Goal: Find specific page/section: Find specific page/section

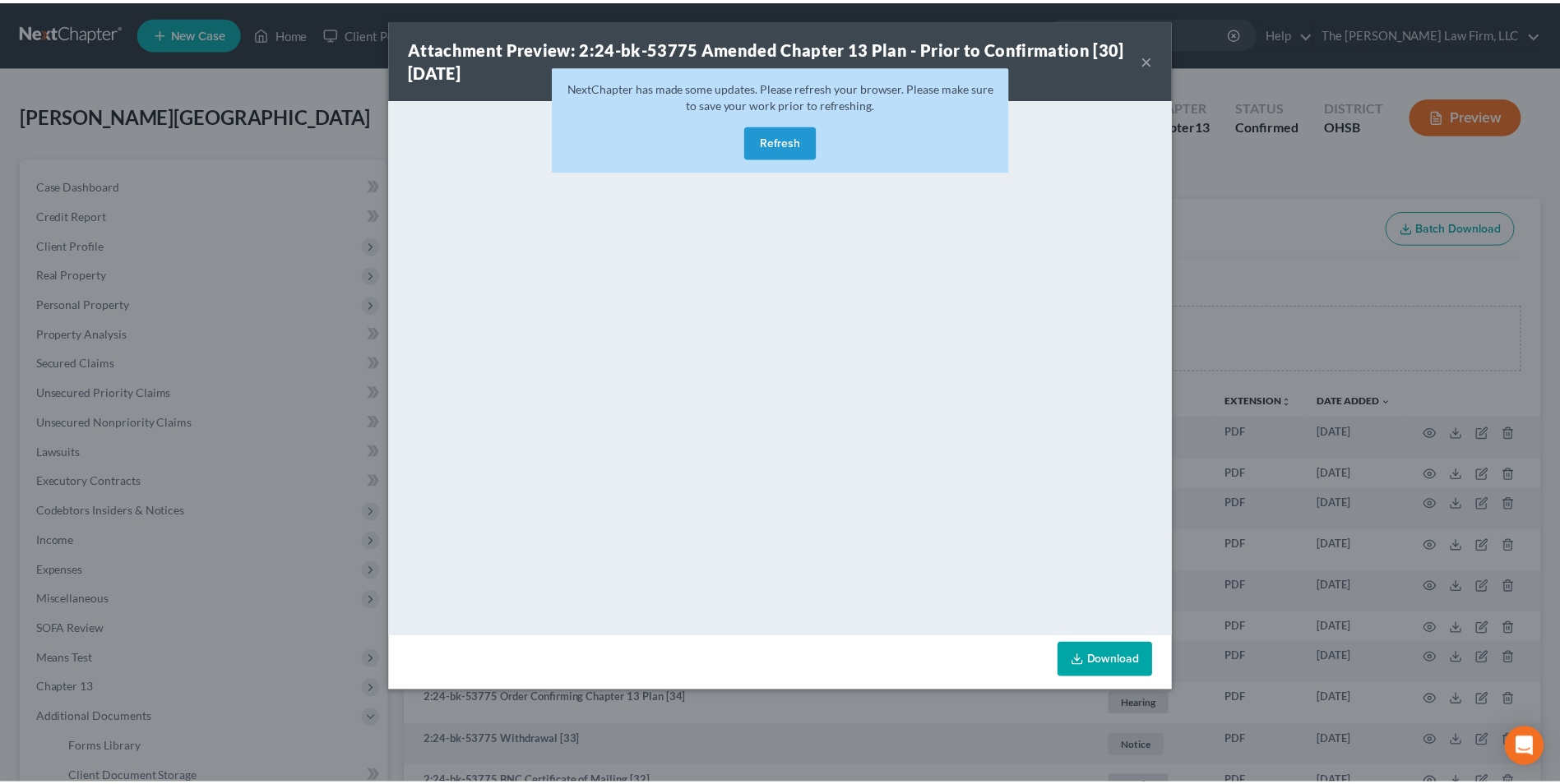
scroll to position [578, 0]
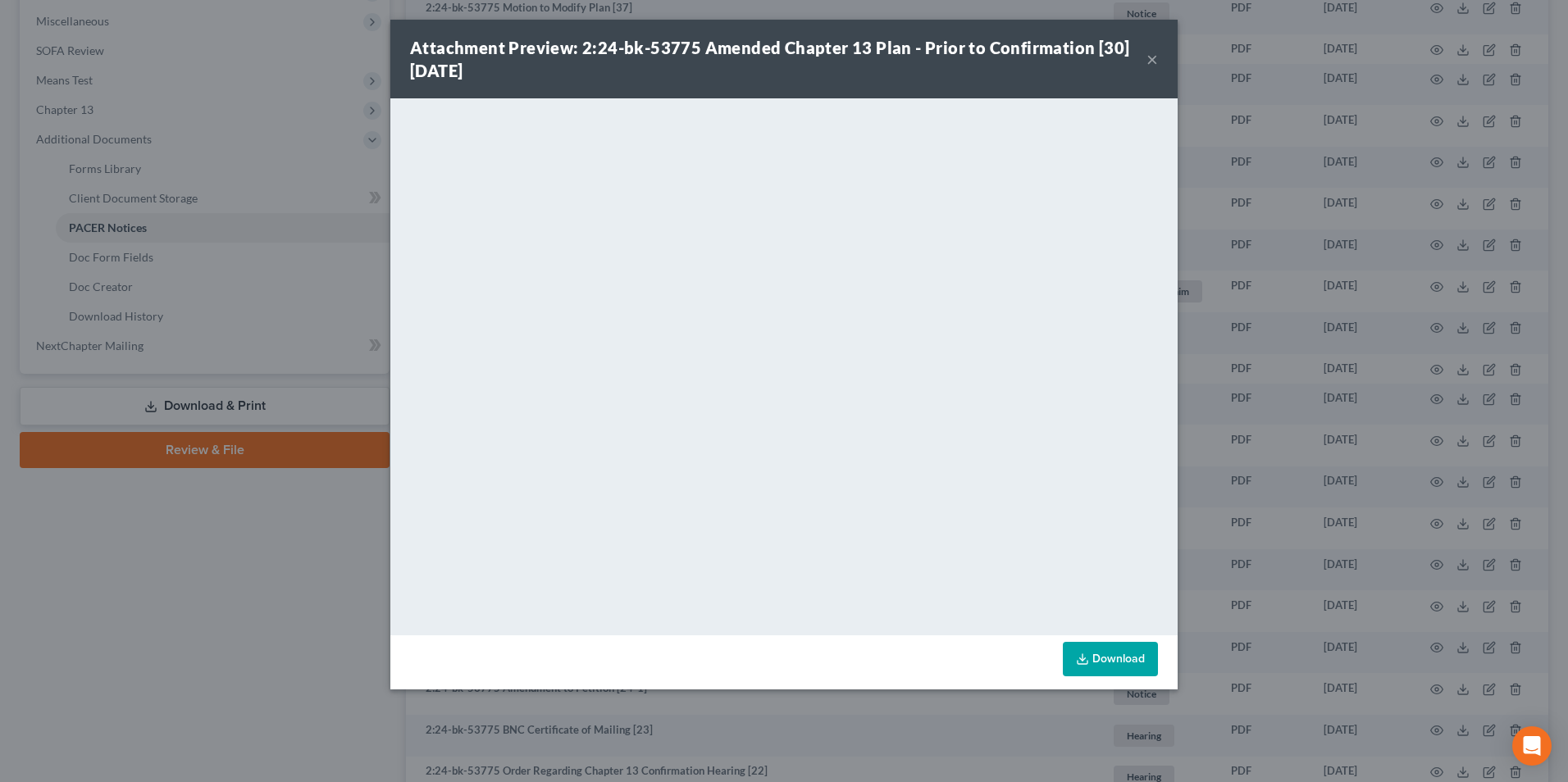
click at [1148, 59] on button "×" at bounding box center [1153, 59] width 12 height 20
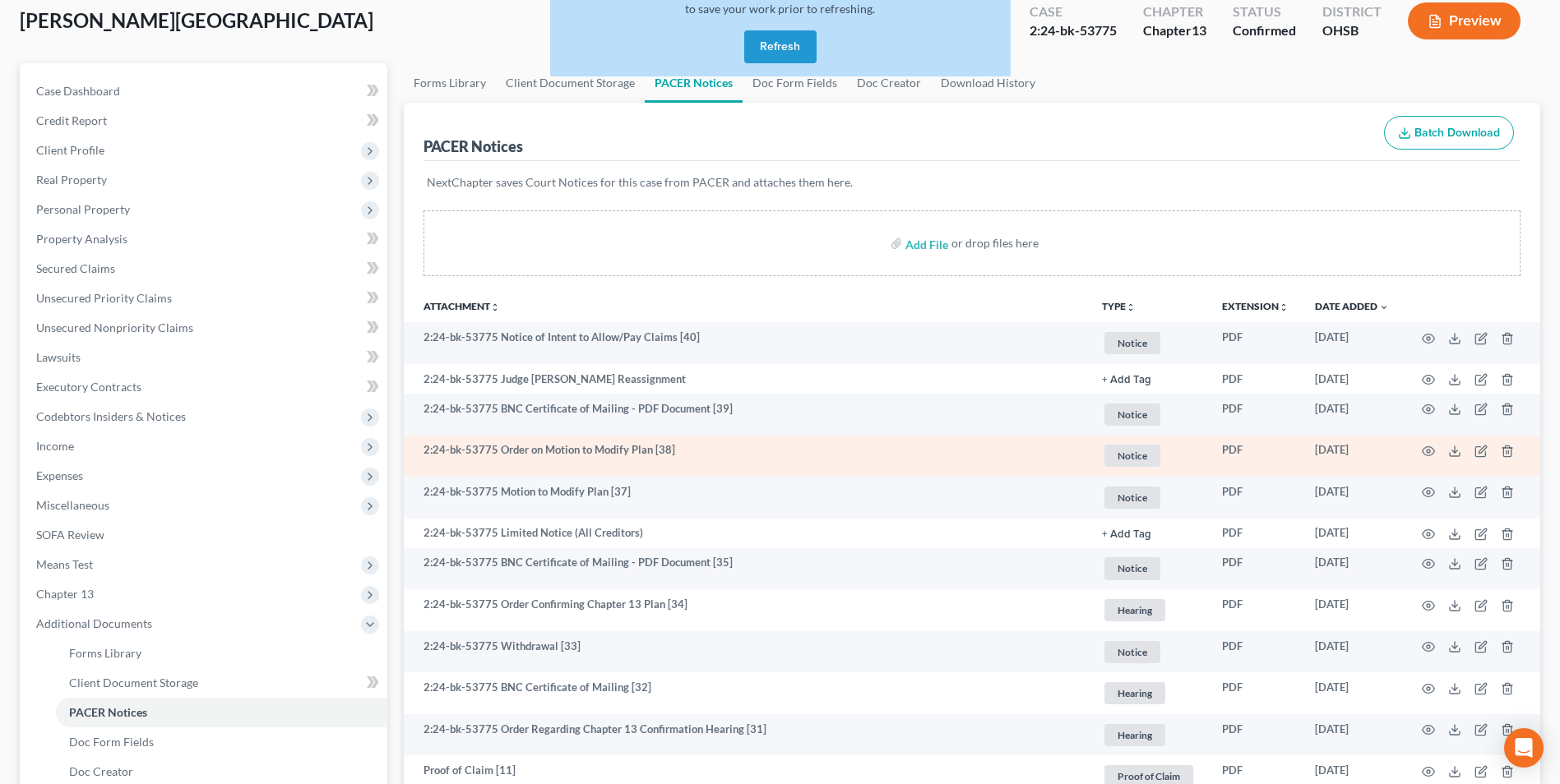
scroll to position [0, 0]
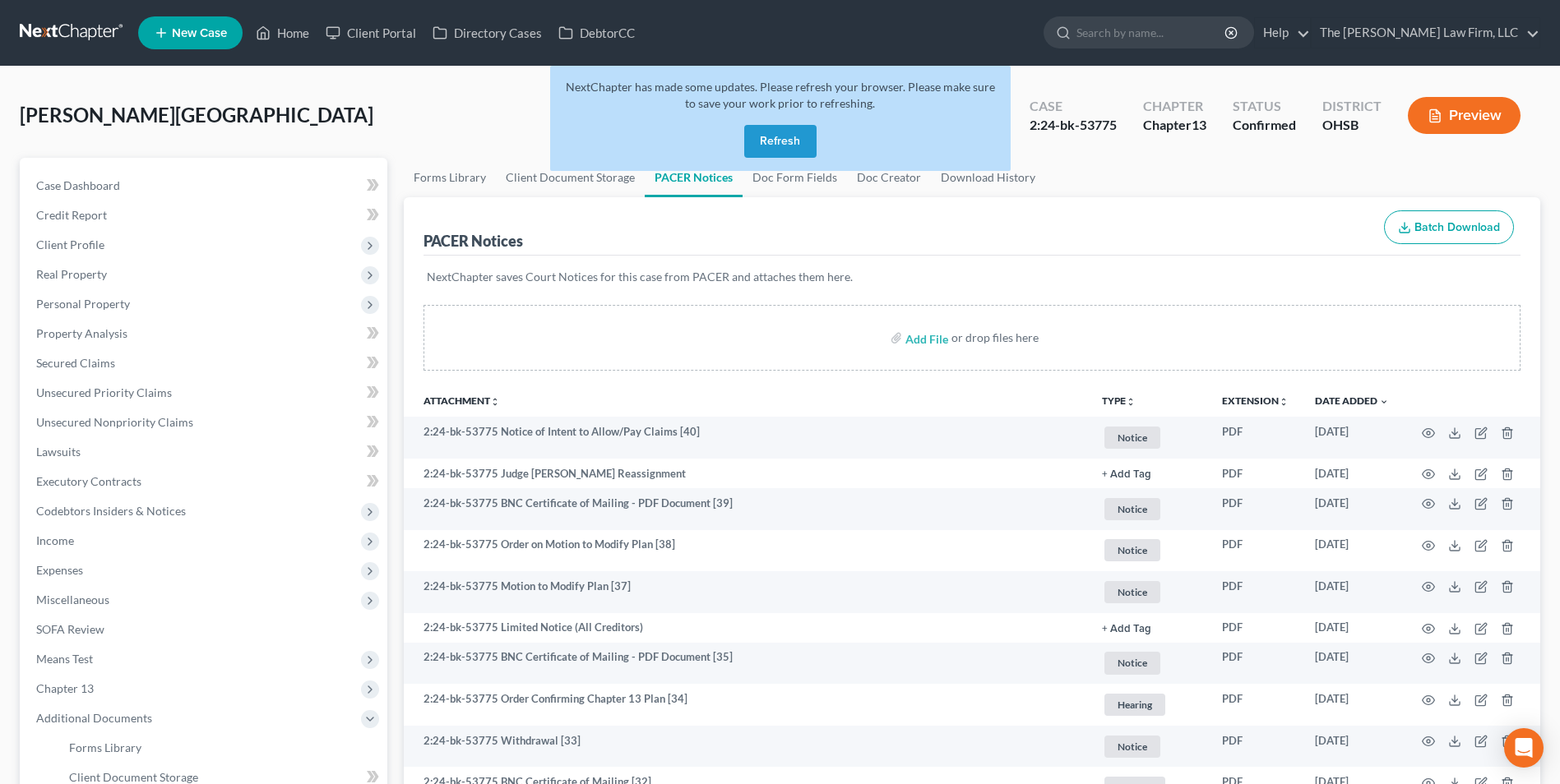
click at [800, 132] on button "Refresh" at bounding box center [780, 141] width 72 height 33
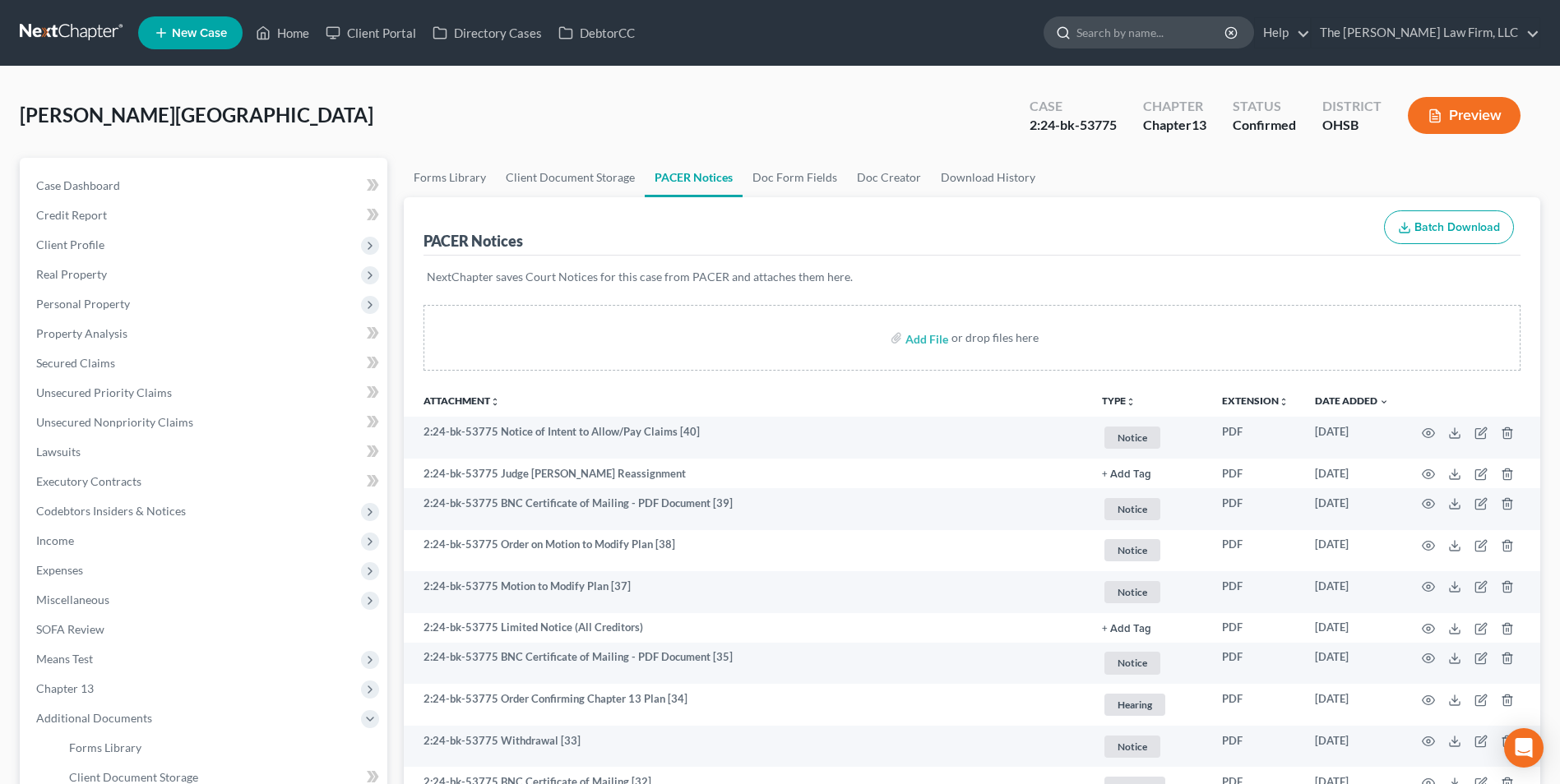
click at [1227, 40] on input "search" at bounding box center [1151, 32] width 151 height 30
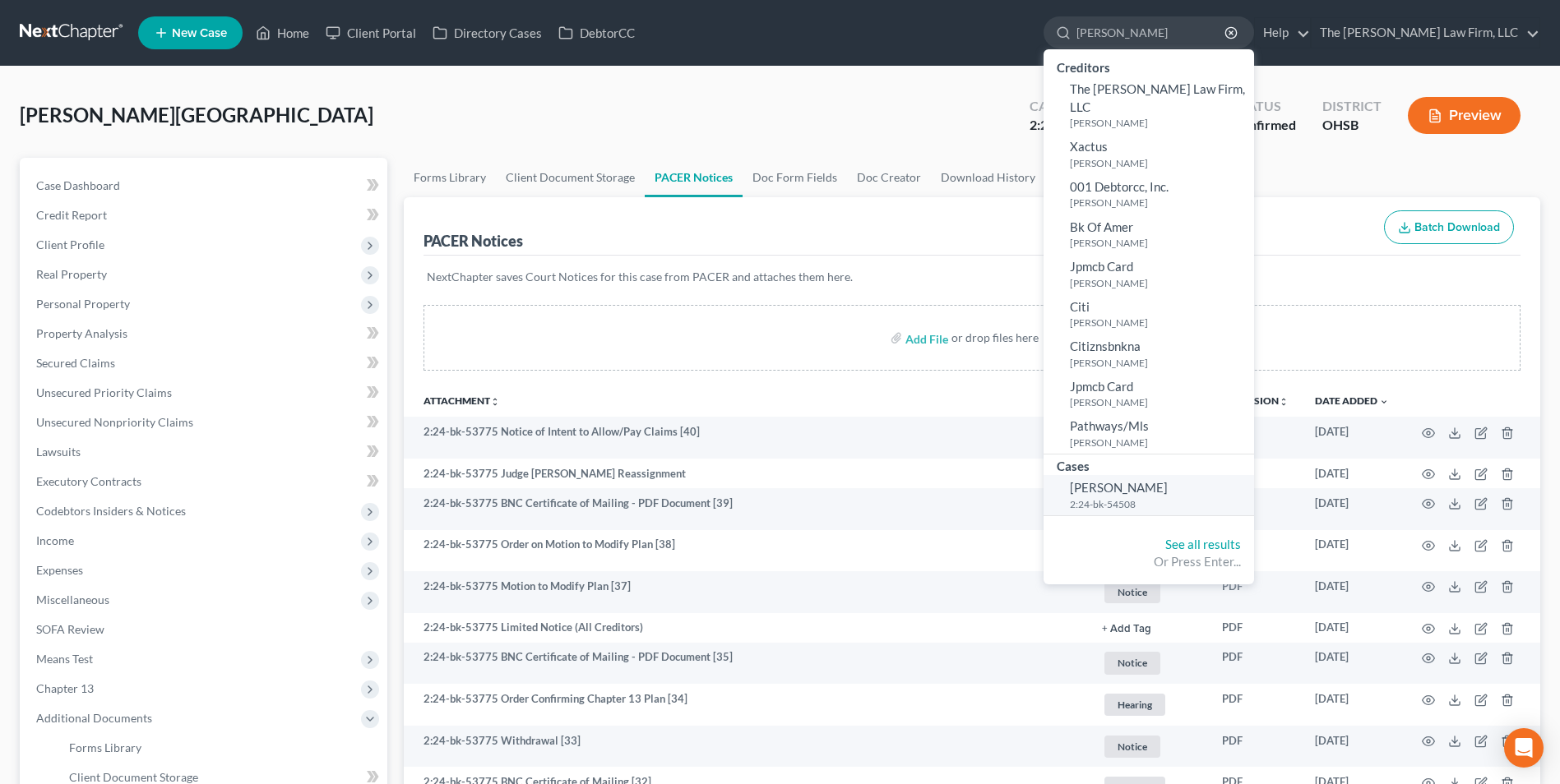
type input "linehan"
click at [1168, 480] on span "Linehan, Mary" at bounding box center [1119, 487] width 98 height 15
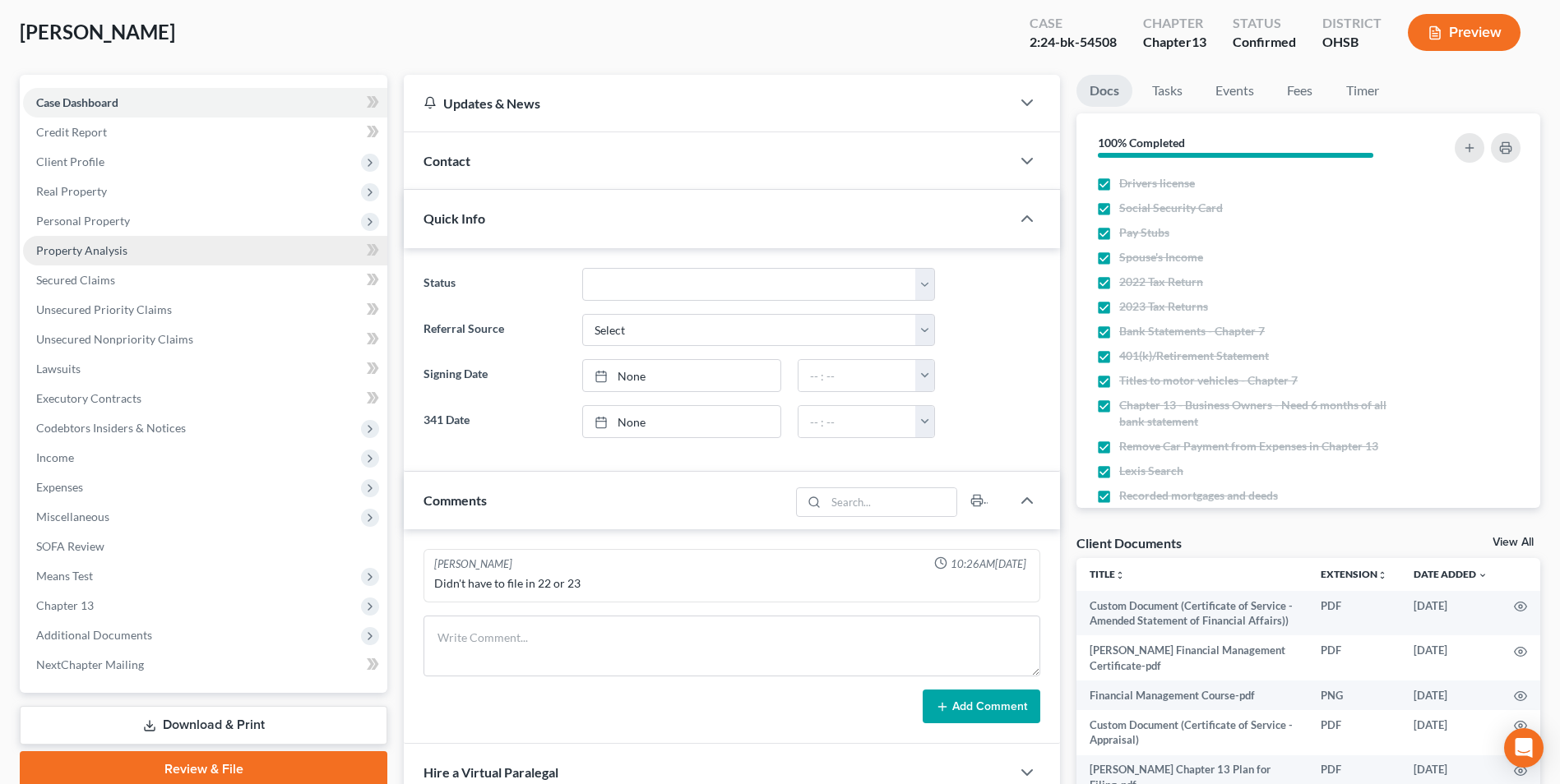
scroll to position [82, 0]
click at [117, 248] on span "Property Analysis" at bounding box center [81, 251] width 91 height 14
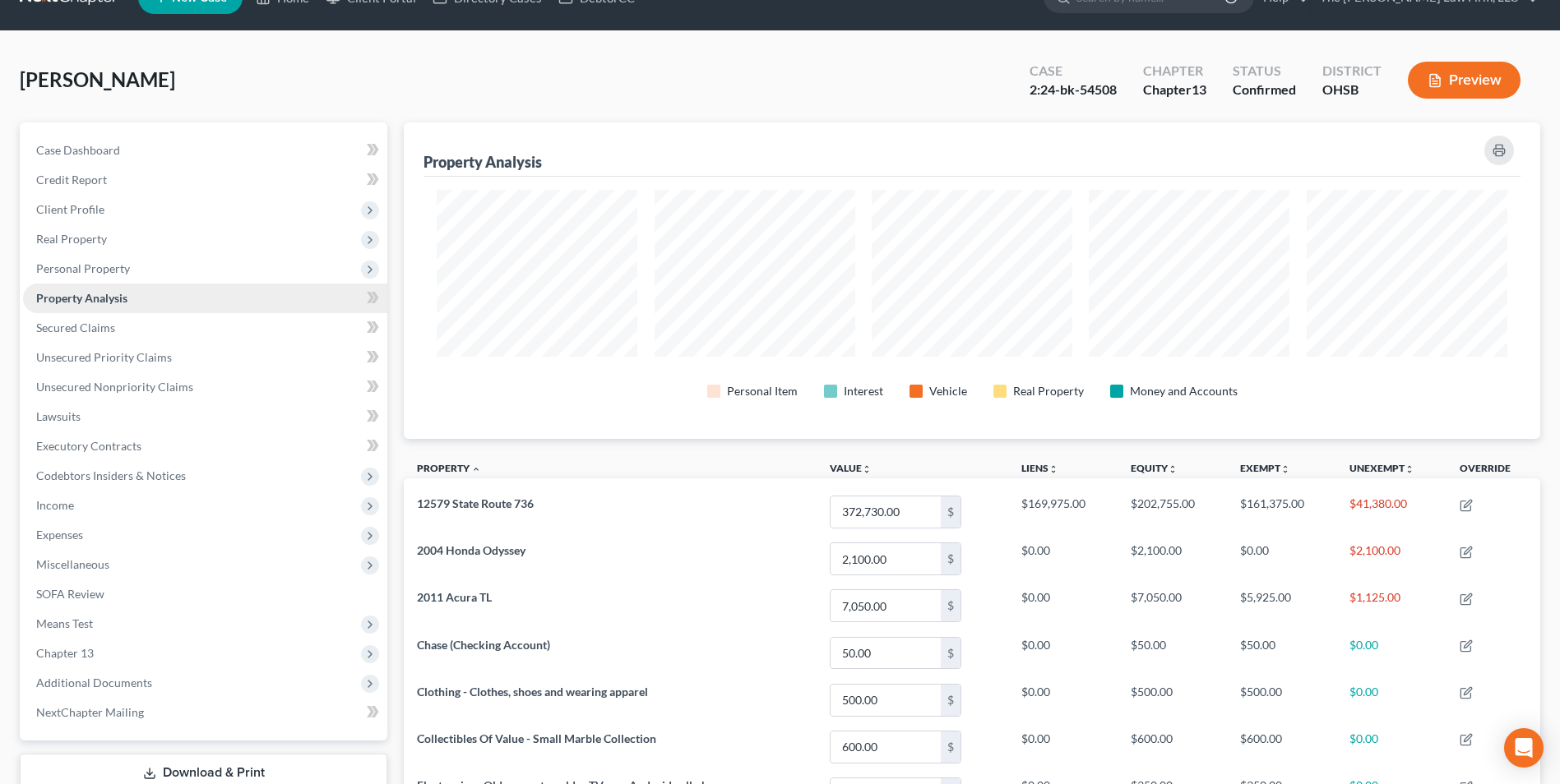
scroll to position [7, 0]
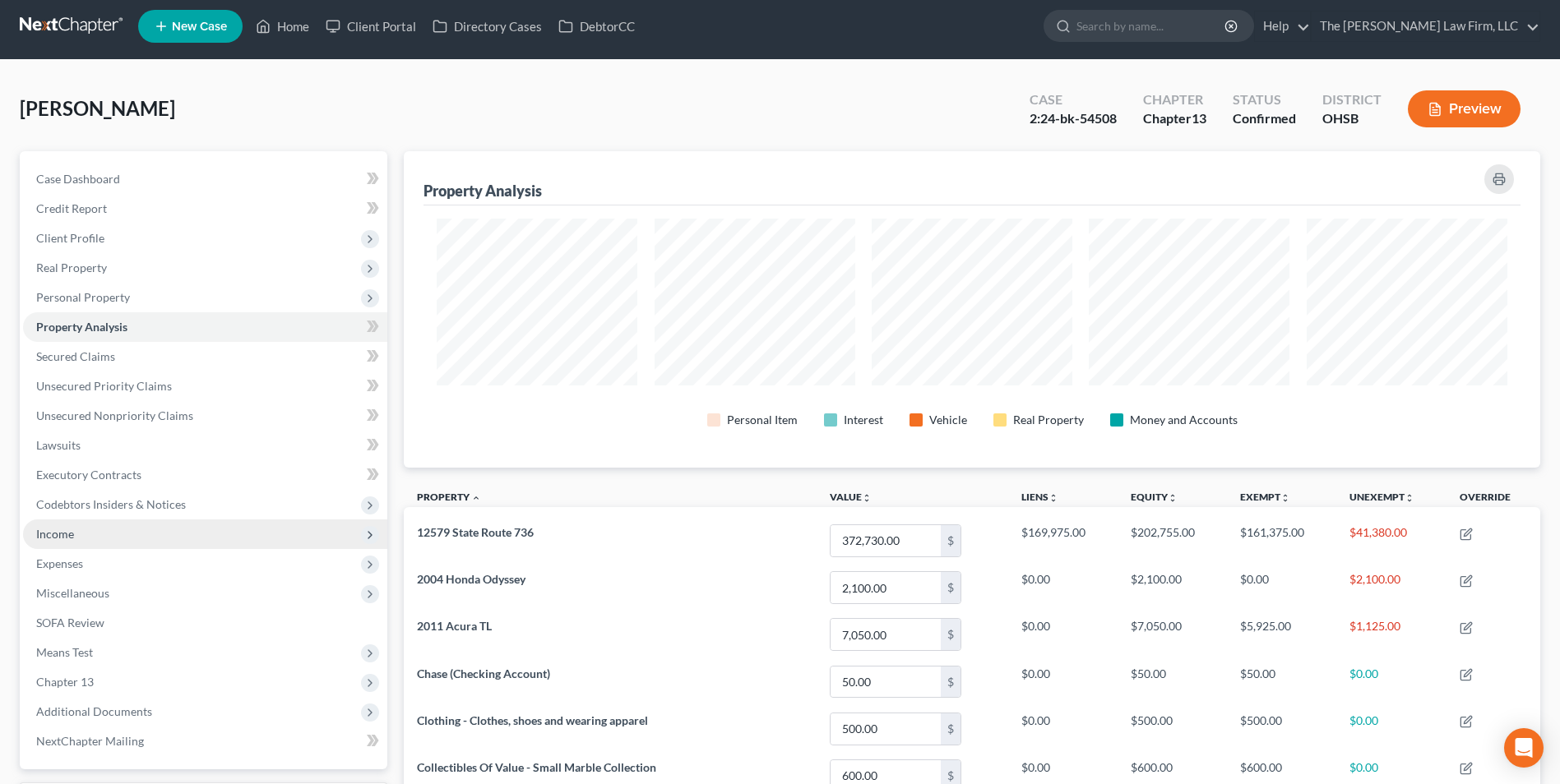
click at [125, 541] on span "Income" at bounding box center [205, 534] width 365 height 30
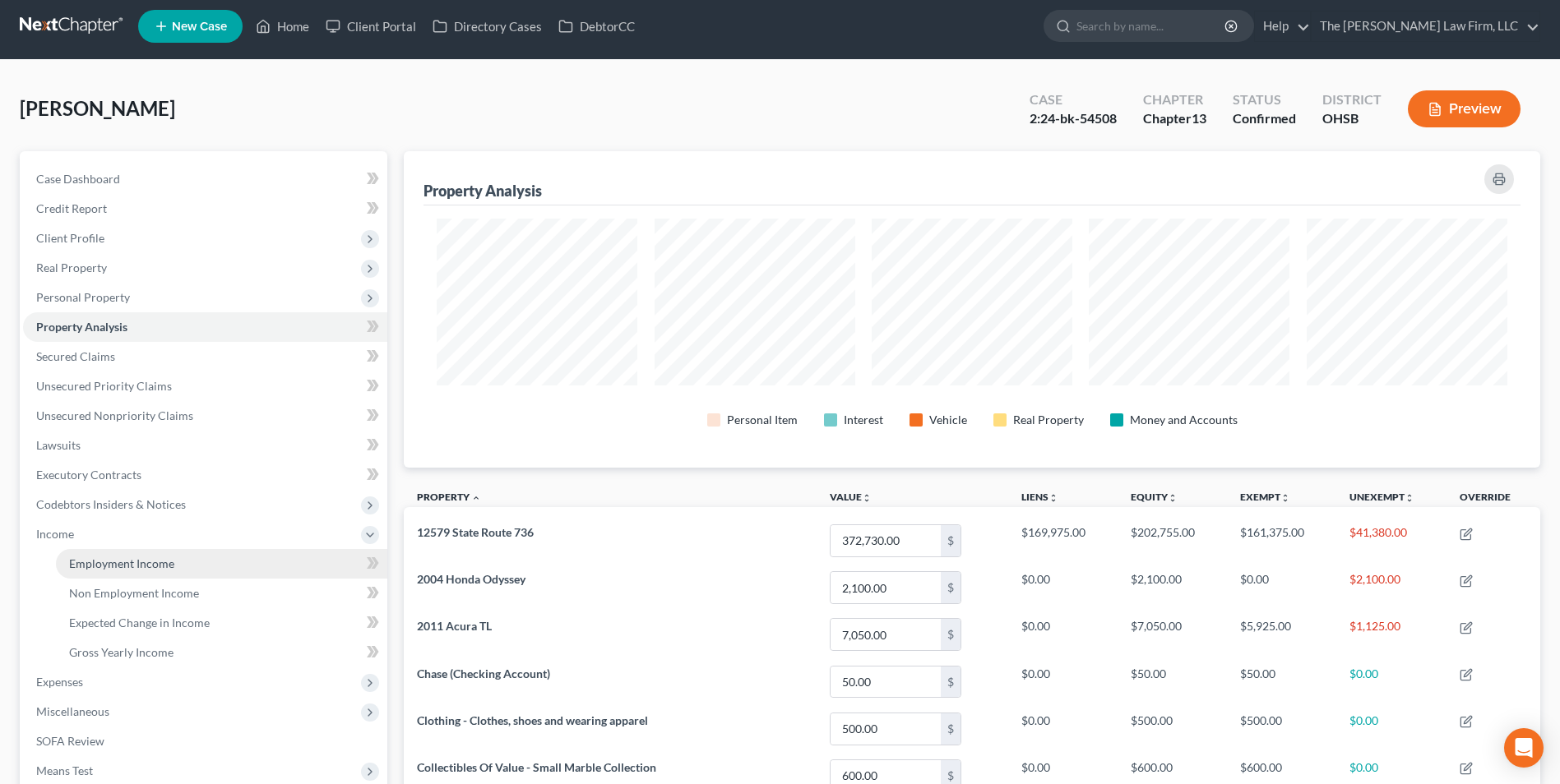
click at [165, 575] on link "Employment Income" at bounding box center [222, 564] width 332 height 30
